Goal: Transaction & Acquisition: Purchase product/service

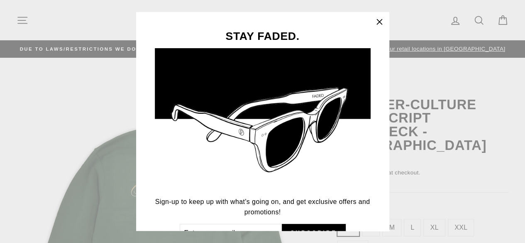
scroll to position [47, 0]
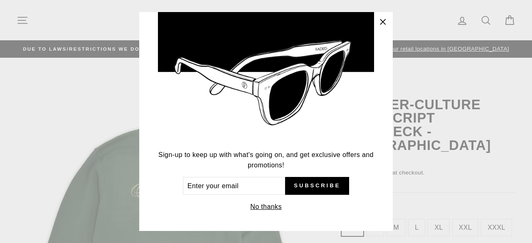
click at [382, 17] on icon "button" at bounding box center [383, 22] width 12 height 12
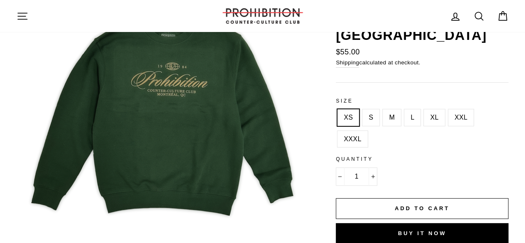
scroll to position [113, 0]
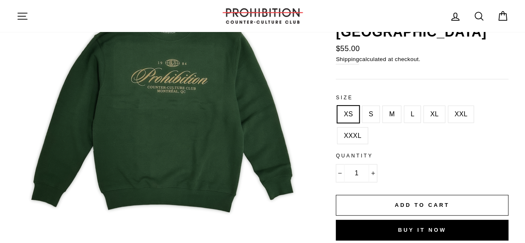
click at [365, 113] on label "S" at bounding box center [371, 114] width 17 height 17
click at [361, 106] on input "S" at bounding box center [361, 106] width 0 height 0
radio input "true"
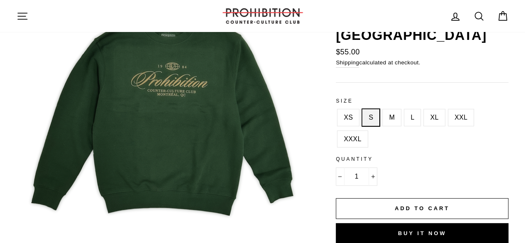
scroll to position [113, 0]
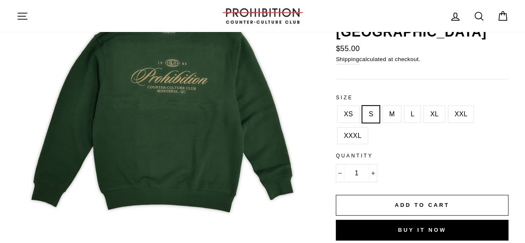
click at [395, 209] on button "Add to cart" at bounding box center [422, 205] width 173 height 21
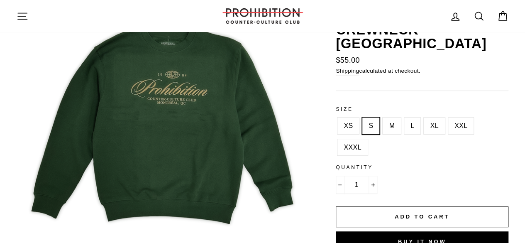
scroll to position [100, 0]
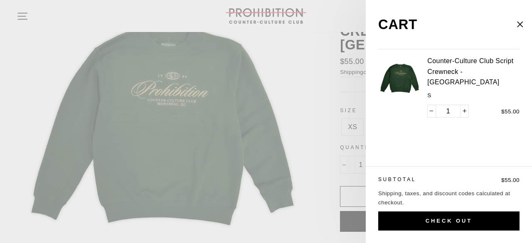
click at [518, 27] on icon "button" at bounding box center [520, 25] width 12 height 12
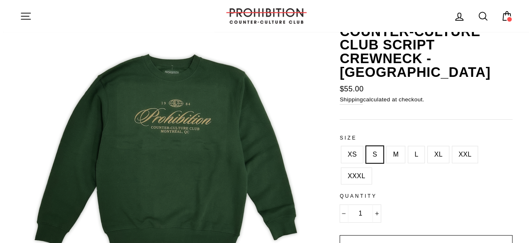
scroll to position [0, 0]
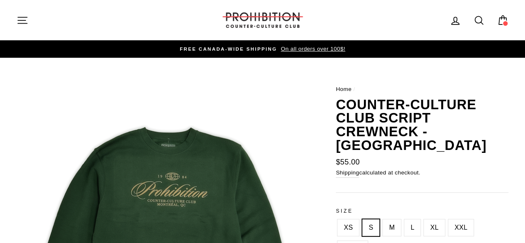
click at [19, 23] on icon "button" at bounding box center [22, 20] width 9 height 6
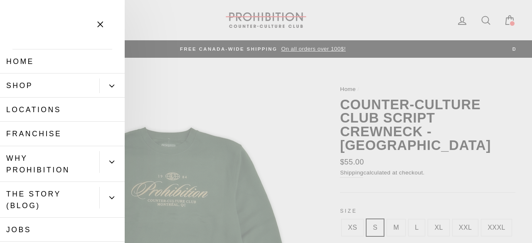
click at [61, 94] on link "Shop" at bounding box center [49, 86] width 99 height 24
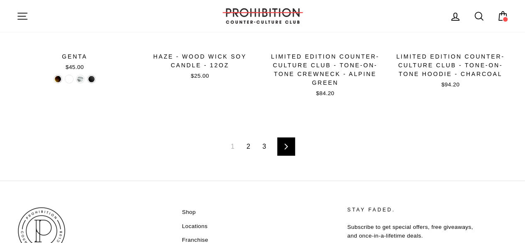
scroll to position [1238, 0]
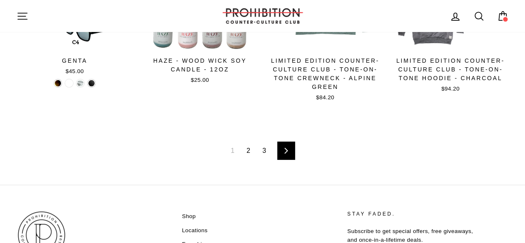
click at [250, 147] on link "2" at bounding box center [249, 150] width 14 height 13
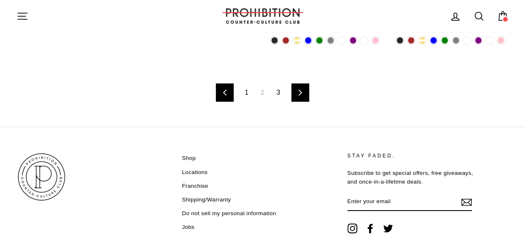
scroll to position [1305, 0]
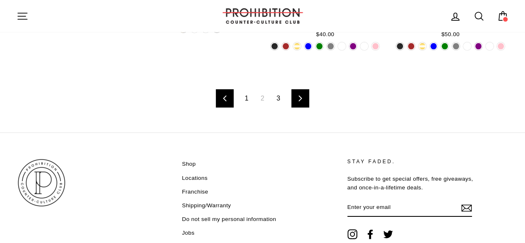
click at [276, 99] on link "3" at bounding box center [279, 98] width 14 height 13
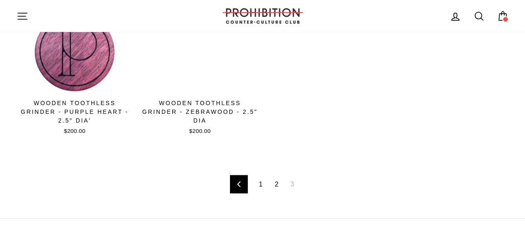
scroll to position [724, 0]
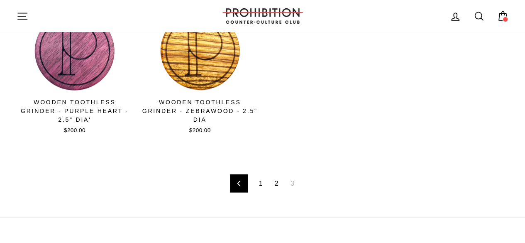
click at [260, 181] on link "1" at bounding box center [261, 182] width 14 height 13
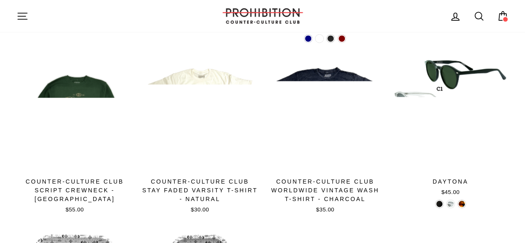
scroll to position [615, 0]
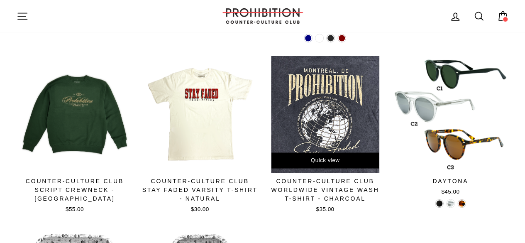
click at [351, 100] on div at bounding box center [325, 114] width 117 height 117
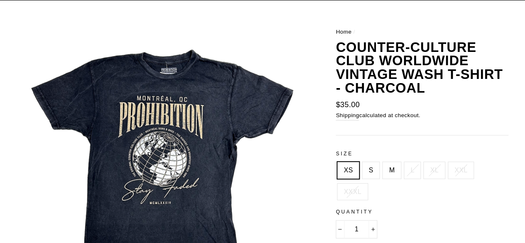
scroll to position [57, 0]
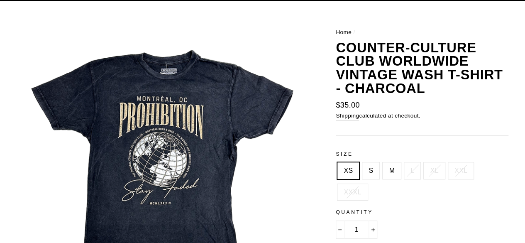
click at [368, 165] on label "S" at bounding box center [371, 170] width 17 height 17
click at [361, 163] on input "S" at bounding box center [361, 162] width 0 height 0
radio input "true"
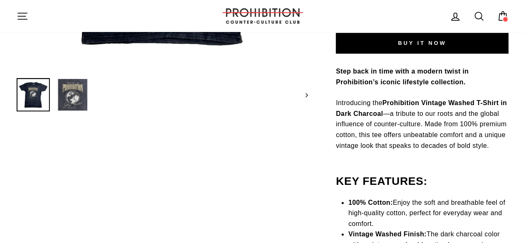
scroll to position [304, 0]
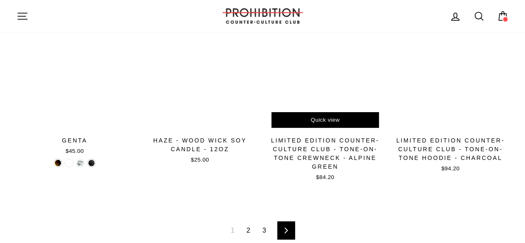
scroll to position [1165, 0]
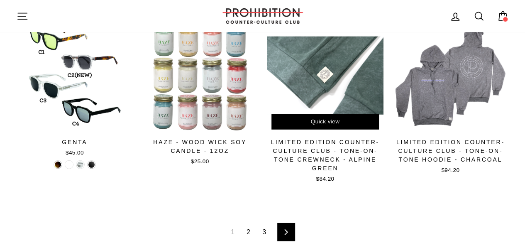
click at [339, 86] on div at bounding box center [325, 75] width 117 height 117
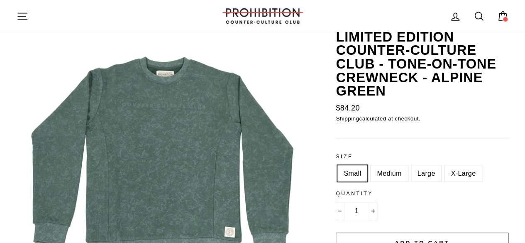
scroll to position [68, 0]
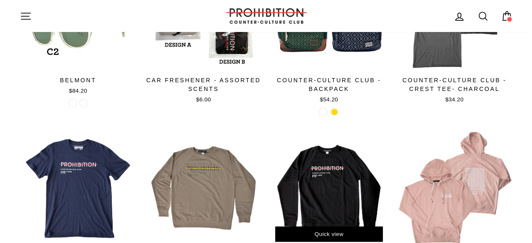
scroll to position [97, 0]
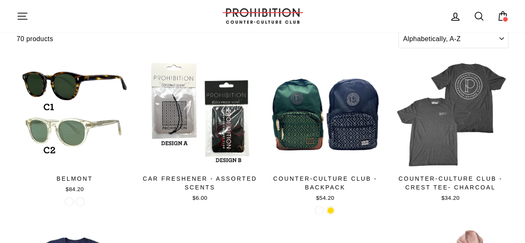
click at [498, 15] on icon at bounding box center [503, 16] width 12 height 12
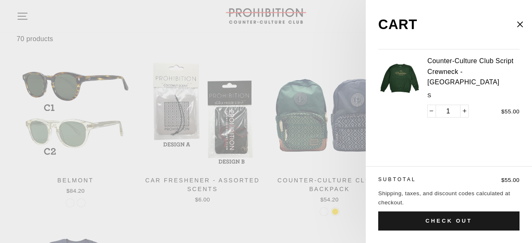
click at [452, 224] on button "Check out" at bounding box center [448, 220] width 141 height 19
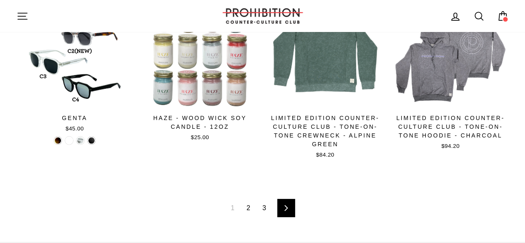
scroll to position [1168, 0]
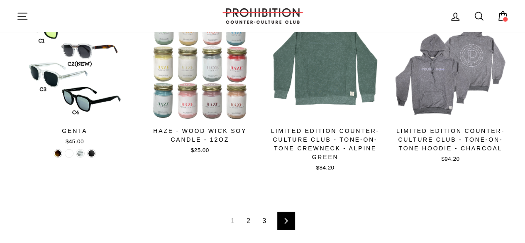
click at [250, 221] on link "2" at bounding box center [249, 220] width 14 height 13
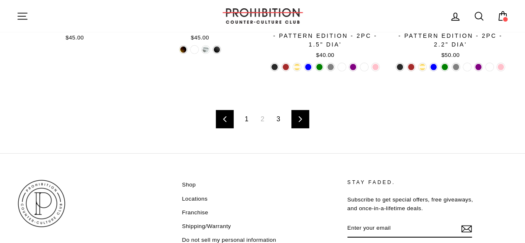
scroll to position [1289, 0]
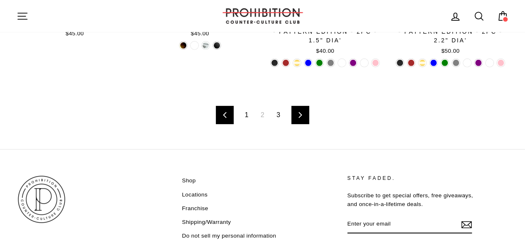
click at [248, 112] on link "1" at bounding box center [247, 114] width 14 height 13
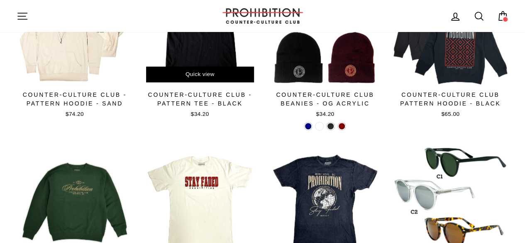
scroll to position [620, 0]
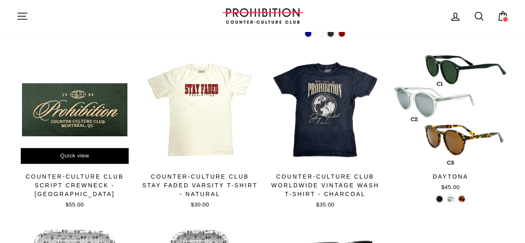
click at [91, 114] on div at bounding box center [74, 109] width 117 height 117
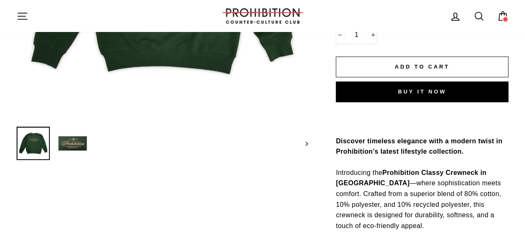
scroll to position [248, 0]
